Goal: Information Seeking & Learning: Learn about a topic

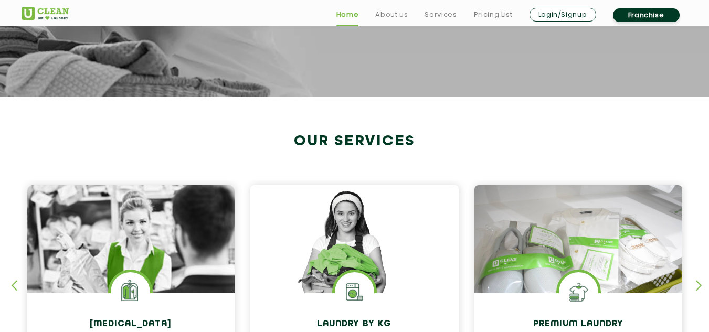
scroll to position [367, 0]
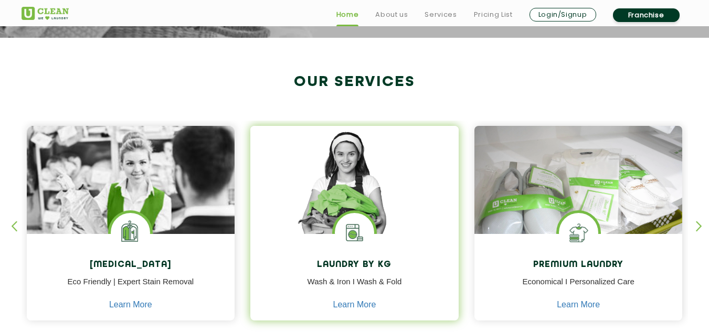
click at [354, 261] on h4 "Laundry by Kg" at bounding box center [354, 265] width 193 height 10
click at [381, 216] on img at bounding box center [354, 195] width 208 height 139
click at [353, 259] on div "Laundry by Kg Wash & Iron I Wash & Fold Learn More" at bounding box center [354, 278] width 208 height 89
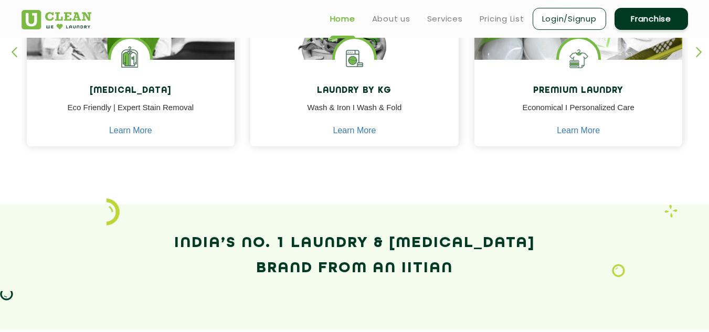
scroll to position [472, 0]
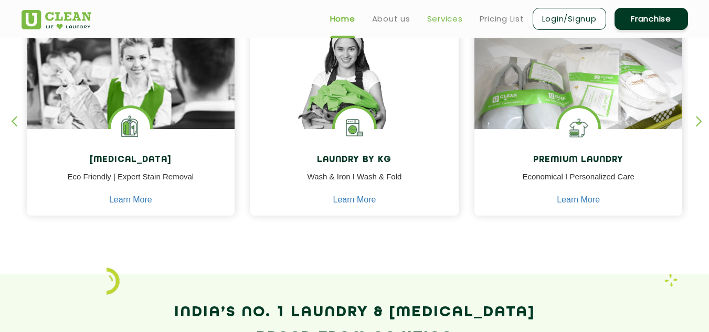
click at [444, 20] on link "Services" at bounding box center [445, 19] width 36 height 13
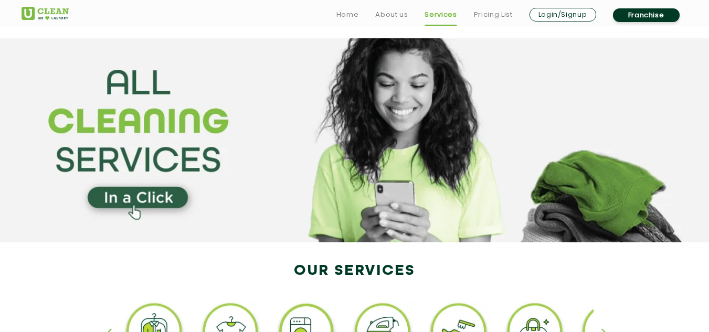
scroll to position [105, 0]
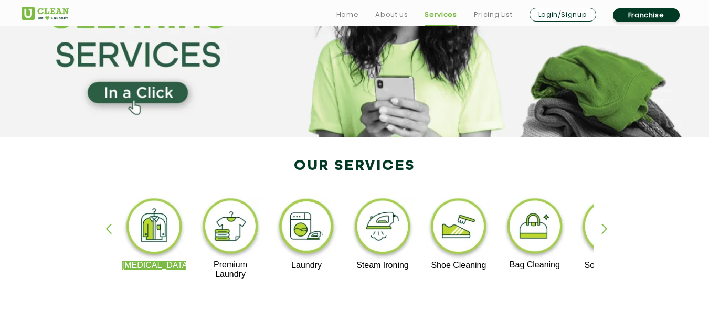
click at [602, 228] on div "button" at bounding box center [610, 238] width 16 height 29
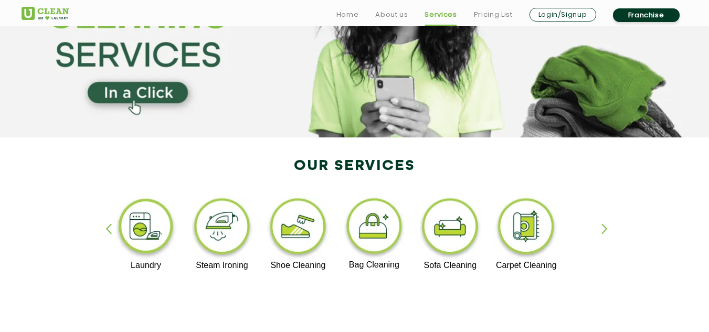
click at [602, 228] on div "button" at bounding box center [610, 238] width 16 height 29
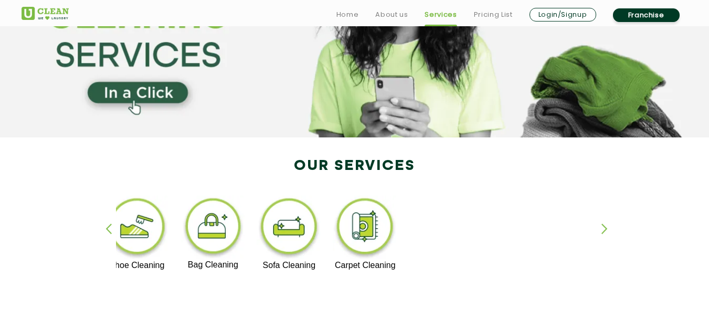
click at [602, 228] on div "button" at bounding box center [610, 238] width 16 height 29
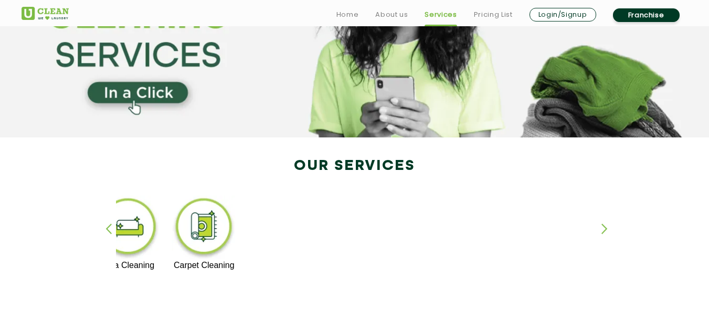
click at [110, 224] on div "button" at bounding box center [114, 238] width 16 height 29
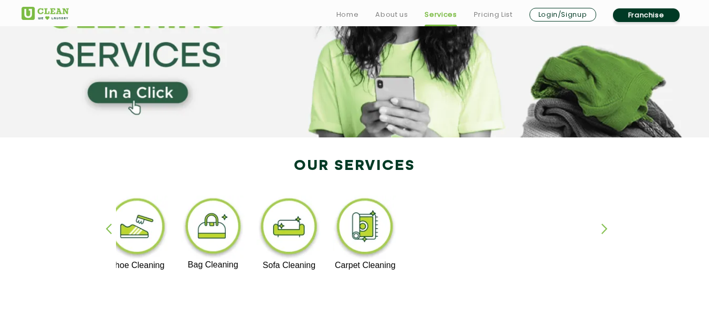
click at [110, 224] on div "button" at bounding box center [114, 238] width 16 height 29
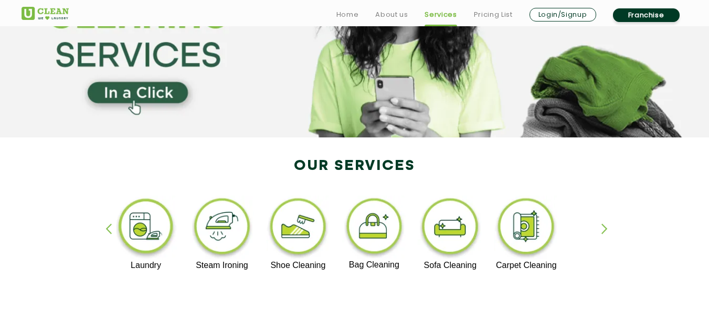
click at [110, 224] on div "button" at bounding box center [114, 238] width 16 height 29
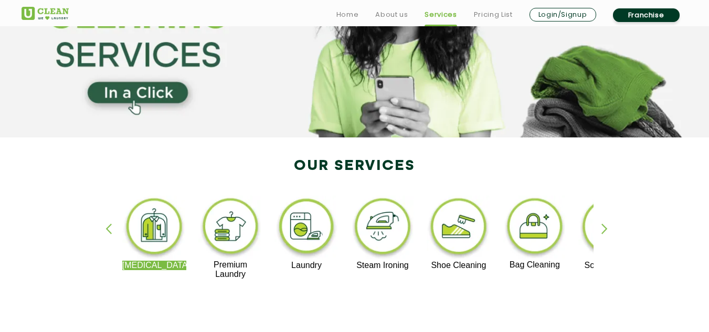
click at [110, 224] on div "button" at bounding box center [114, 238] width 16 height 29
click at [307, 223] on img at bounding box center [307, 228] width 65 height 65
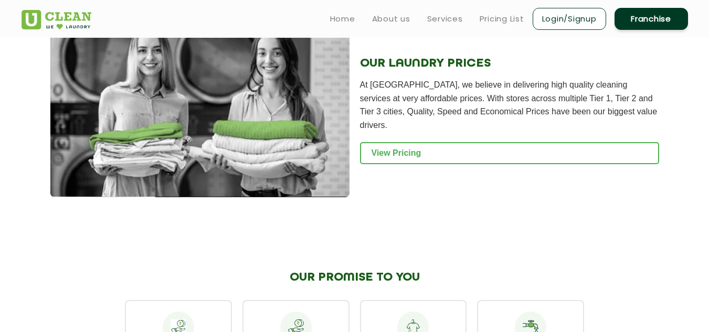
scroll to position [1417, 0]
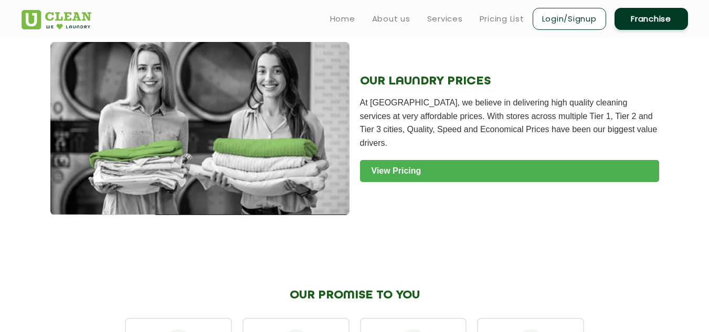
click at [419, 160] on link "View Pricing" at bounding box center [509, 171] width 299 height 22
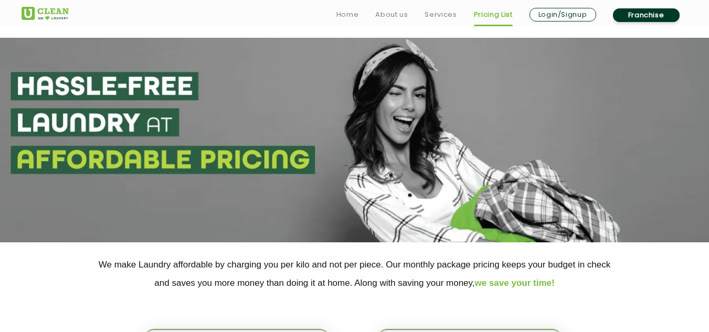
scroll to position [157, 0]
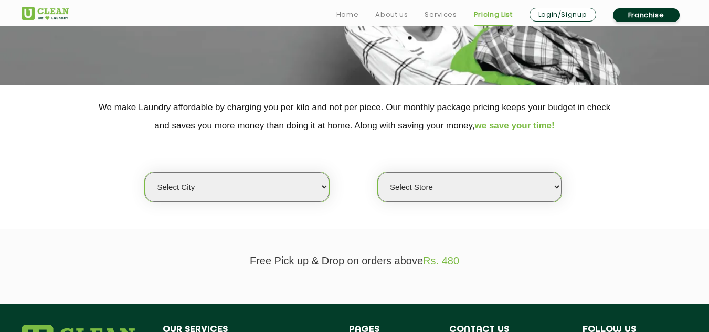
click at [313, 189] on select "Select city [GEOGRAPHIC_DATA] [GEOGRAPHIC_DATA] [GEOGRAPHIC_DATA] [GEOGRAPHIC_D…" at bounding box center [237, 187] width 184 height 30
select select "63"
click at [145, 172] on select "Select city [GEOGRAPHIC_DATA] [GEOGRAPHIC_DATA] [GEOGRAPHIC_DATA] [GEOGRAPHIC_D…" at bounding box center [237, 187] width 184 height 30
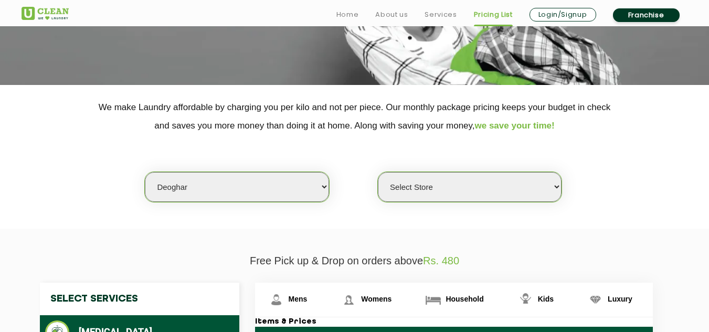
click at [464, 188] on select "Select Store UClean Deoghar" at bounding box center [470, 187] width 184 height 30
select select "208"
click at [378, 172] on select "Select Store UClean Deoghar" at bounding box center [470, 187] width 184 height 30
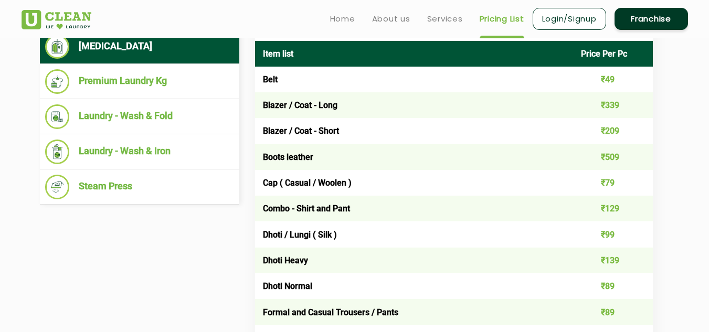
scroll to position [420, 0]
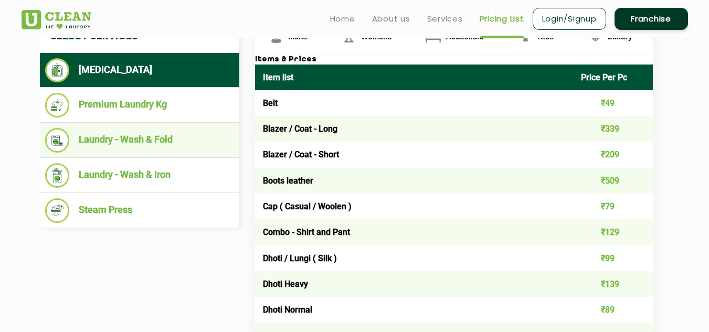
click at [133, 140] on li "Laundry - Wash & Fold" at bounding box center [139, 140] width 189 height 25
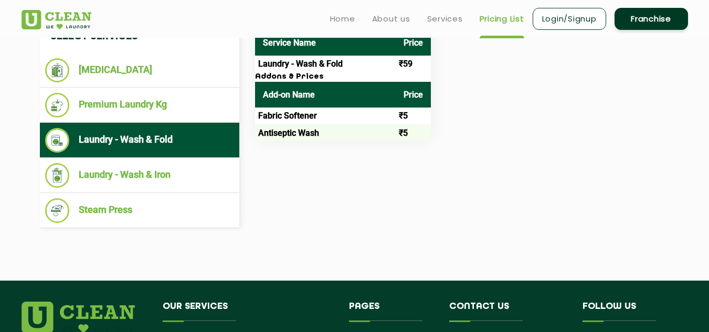
scroll to position [367, 0]
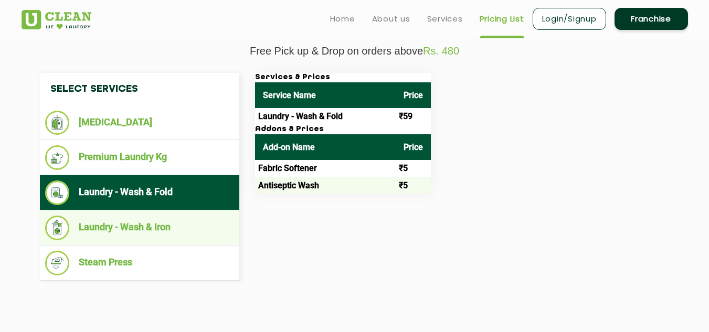
click at [175, 230] on li "Laundry - Wash & Iron" at bounding box center [139, 228] width 189 height 25
